Goal: Task Accomplishment & Management: Use online tool/utility

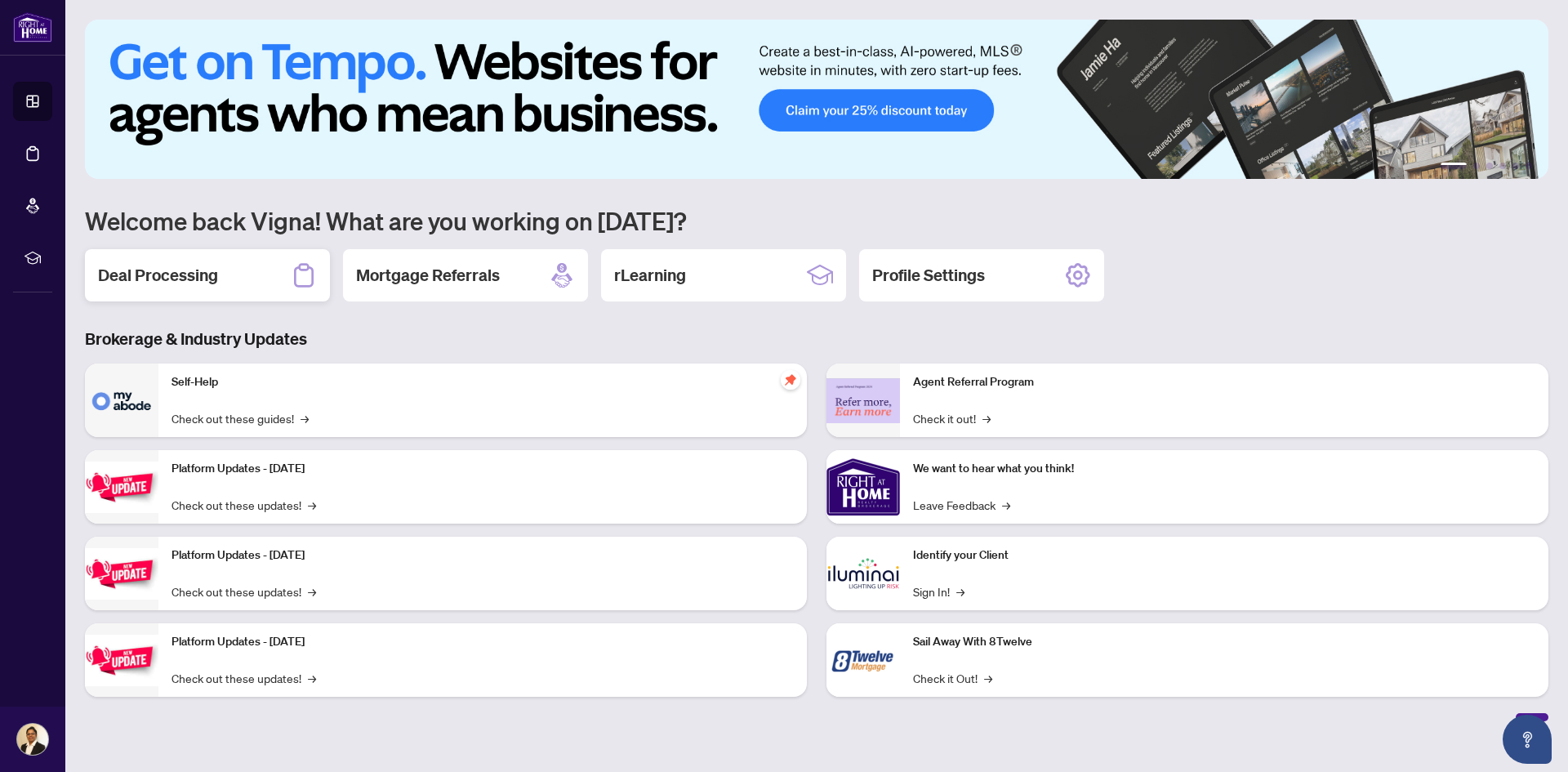
click at [207, 262] on div "Deal Processing" at bounding box center [207, 275] width 245 height 52
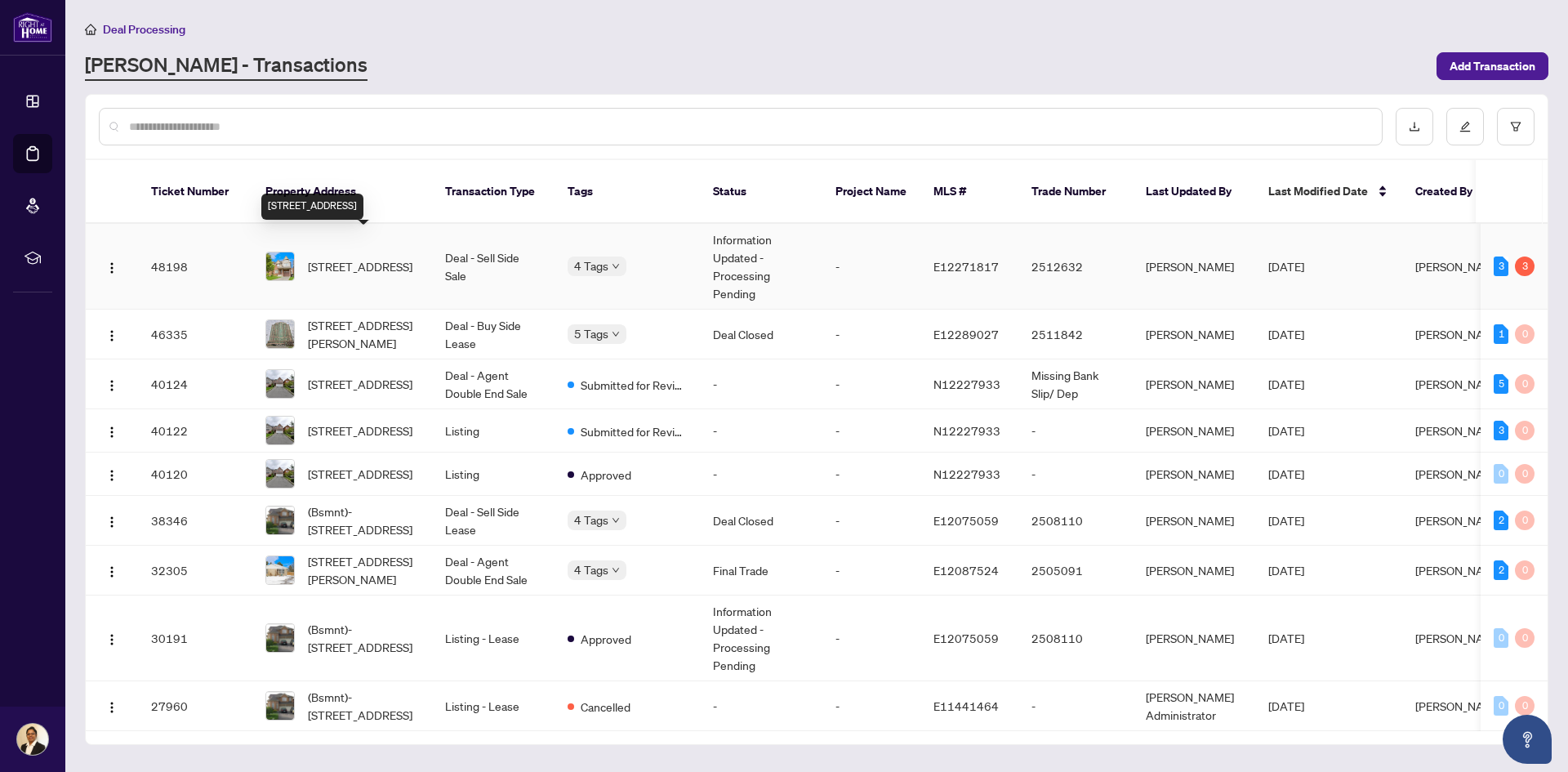
click at [370, 263] on span "[STREET_ADDRESS]" at bounding box center [360, 266] width 105 height 18
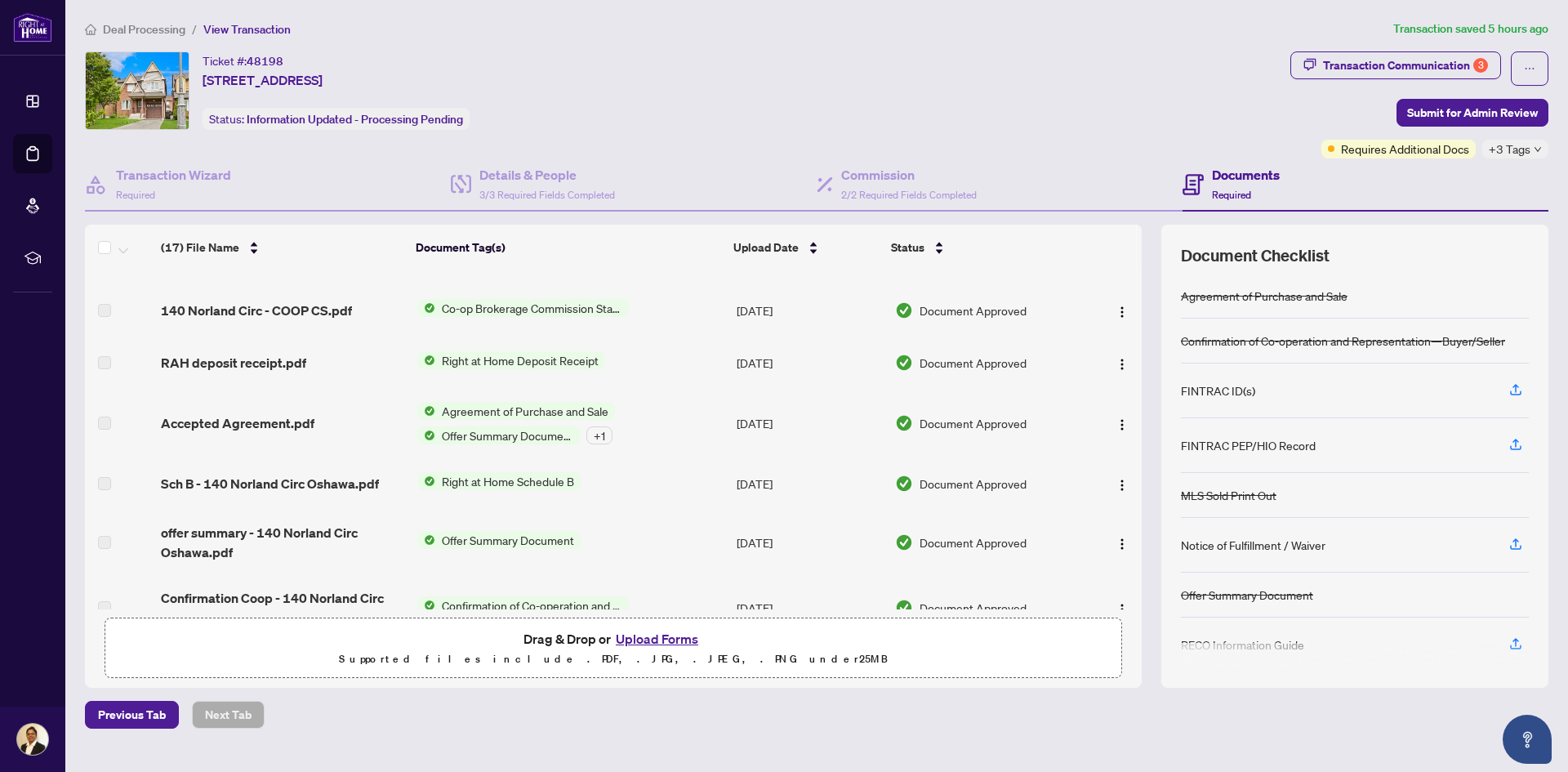
scroll to position [676, 0]
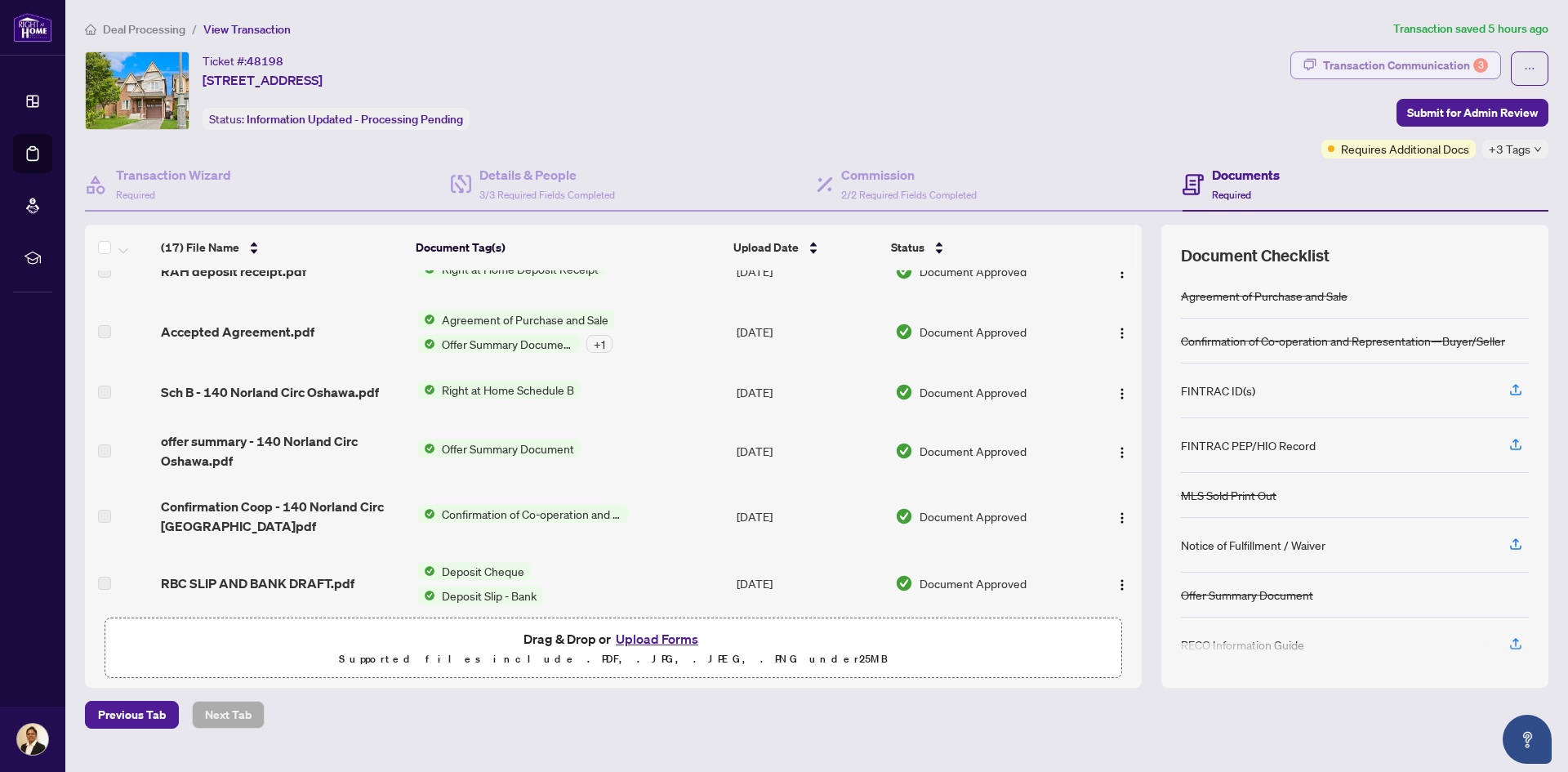
click at [1431, 66] on div "Transaction Communication 3" at bounding box center [1405, 65] width 165 height 26
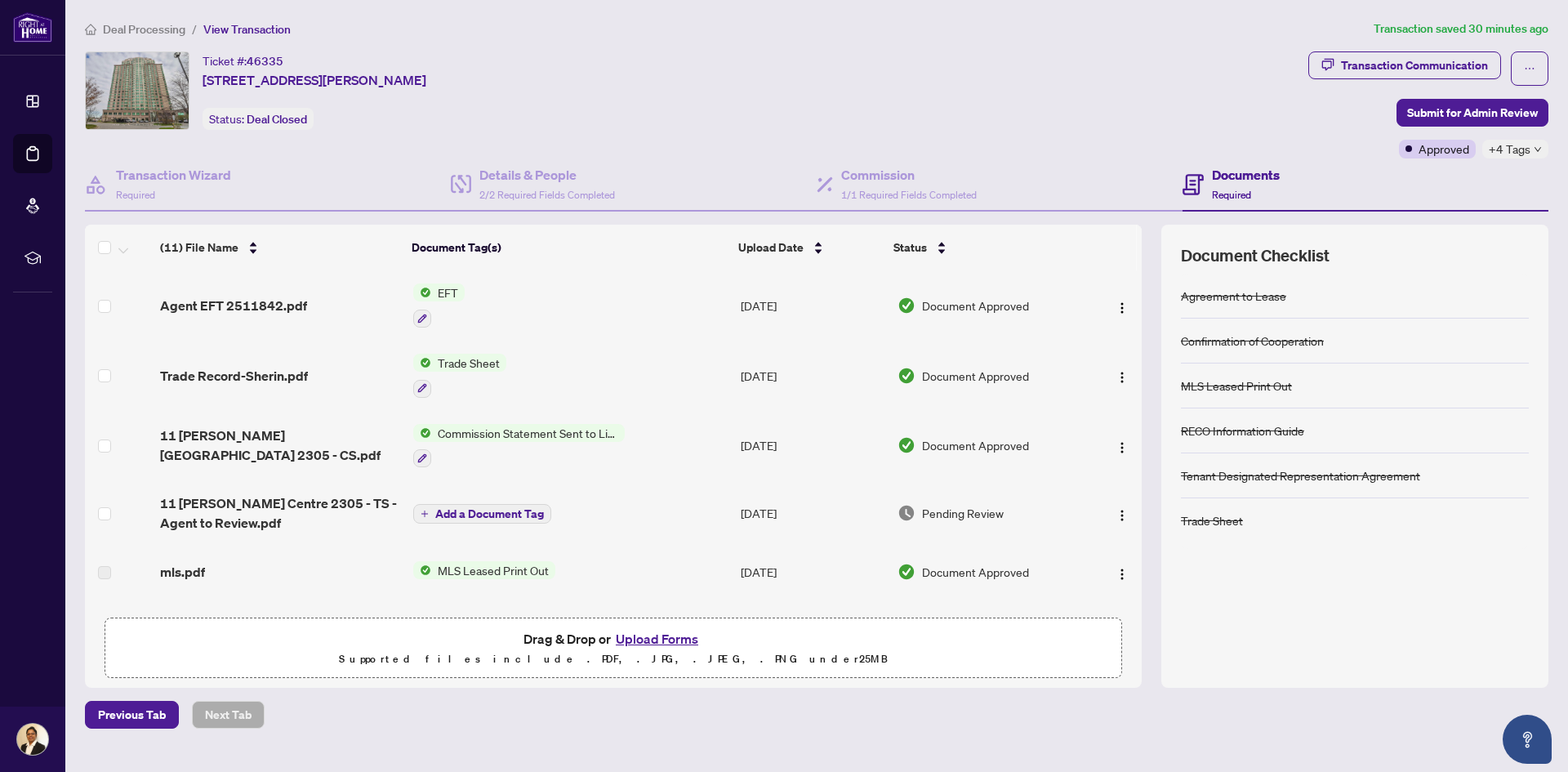
click at [315, 313] on div "Agent EFT 2511842.pdf" at bounding box center [280, 305] width 240 height 19
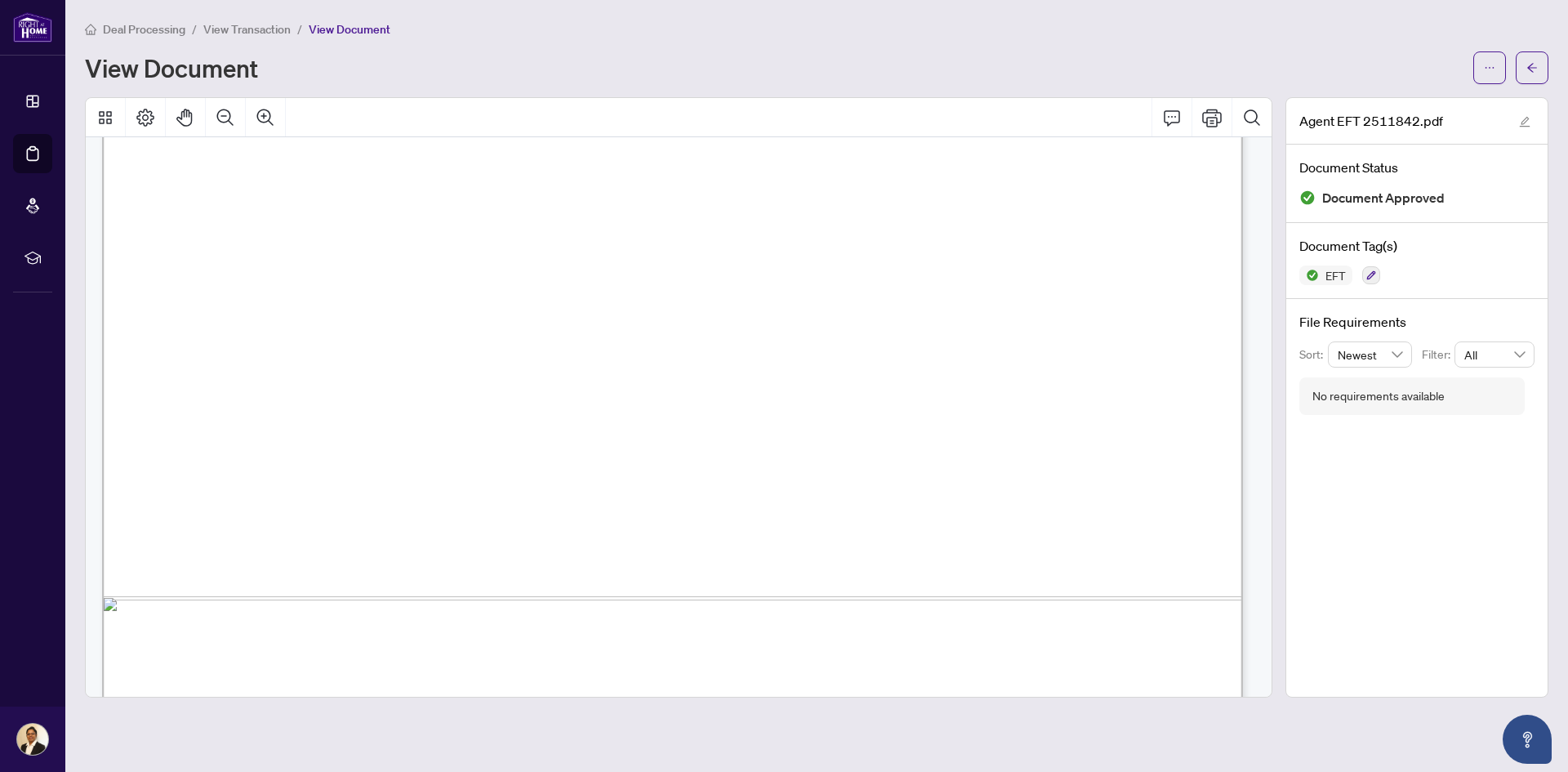
scroll to position [950, 0]
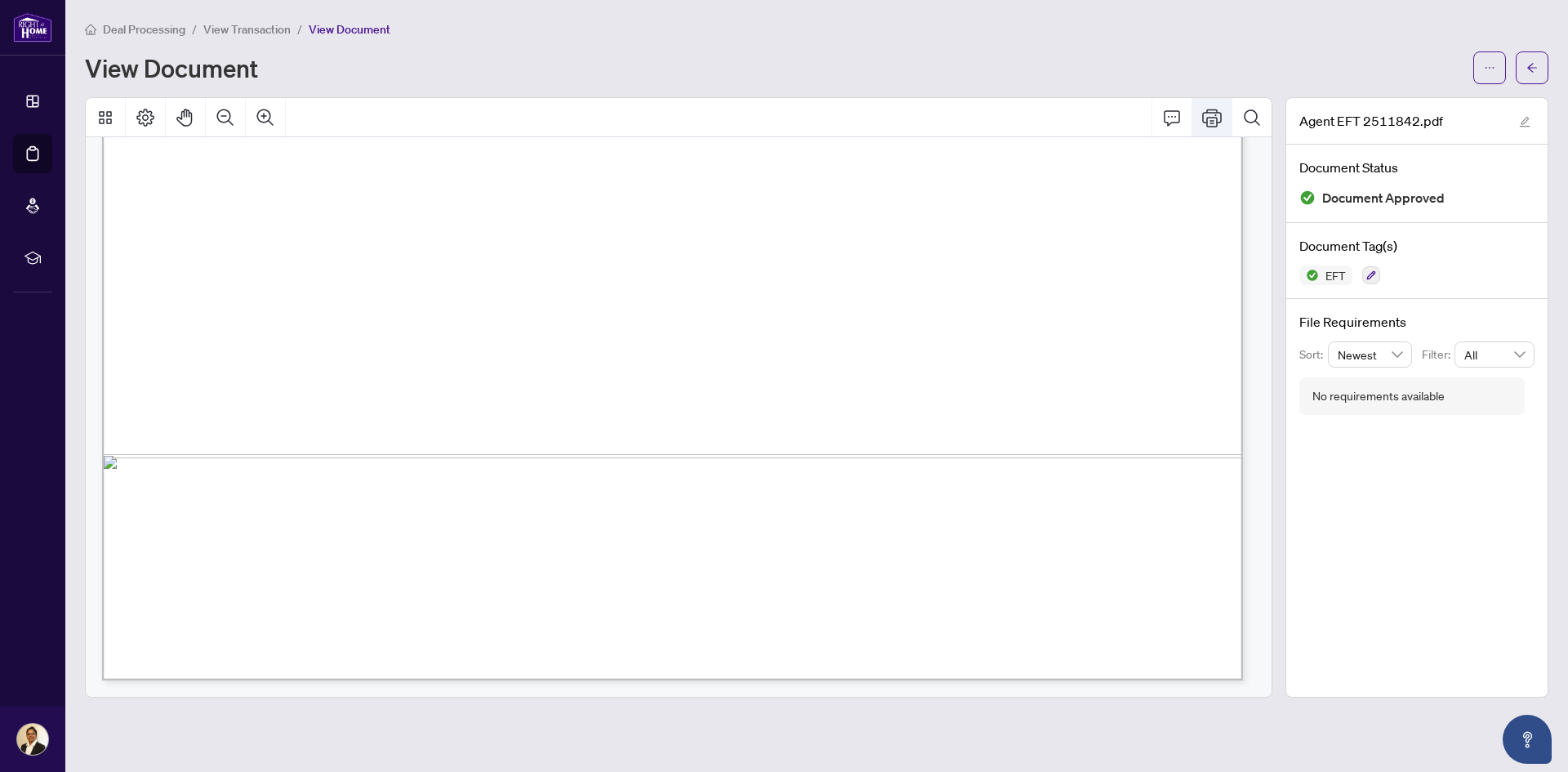
click at [1211, 118] on icon "Print" at bounding box center [1211, 117] width 19 height 19
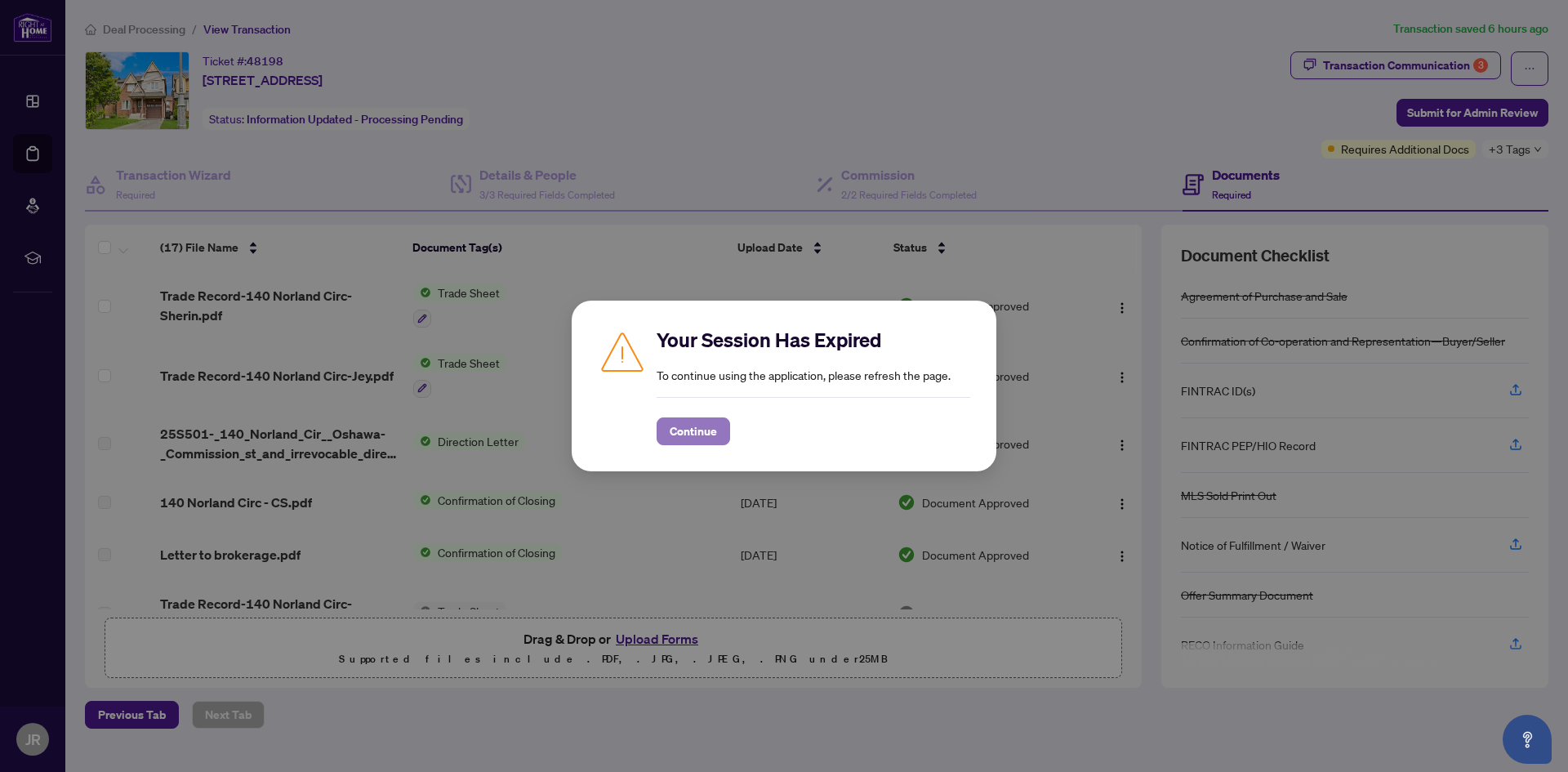
click at [701, 423] on span "Continue" at bounding box center [693, 431] width 48 height 26
